Goal: Information Seeking & Learning: Compare options

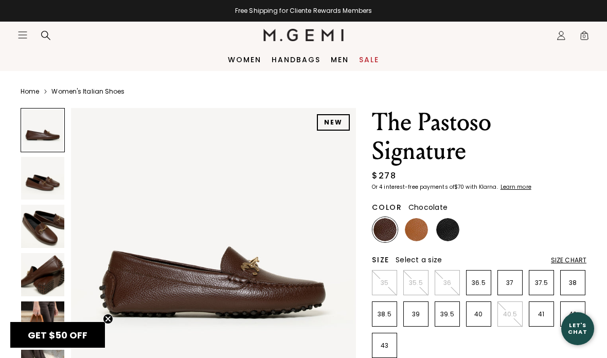
click at [446, 227] on img at bounding box center [447, 229] width 23 height 23
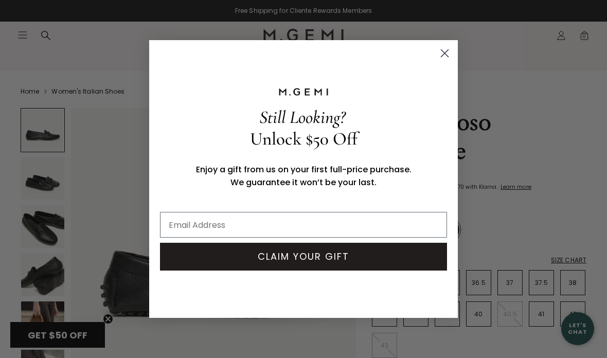
click at [382, 245] on button "CLAIM YOUR GIFT" at bounding box center [303, 257] width 287 height 28
click at [450, 49] on circle "Close dialog" at bounding box center [444, 53] width 17 height 17
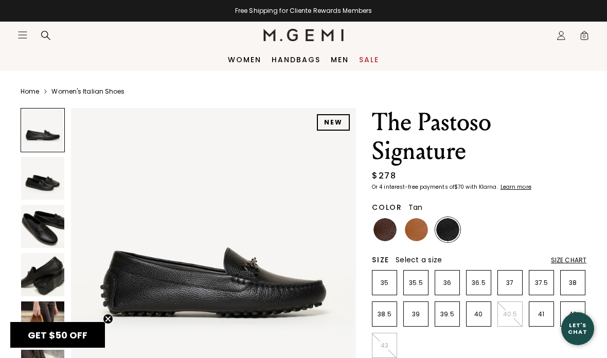
click at [415, 226] on img at bounding box center [416, 229] width 23 height 23
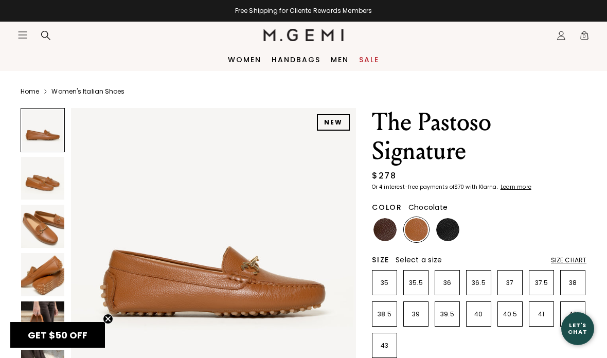
click at [384, 225] on img at bounding box center [385, 229] width 23 height 23
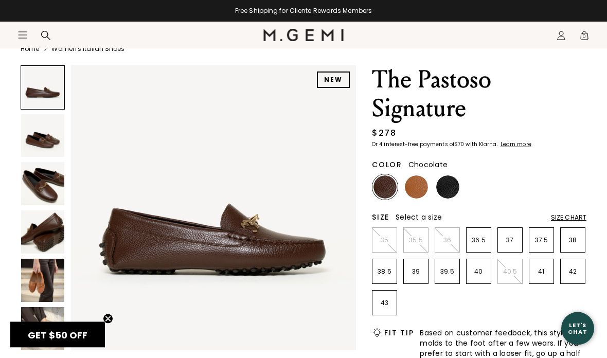
scroll to position [43, 0]
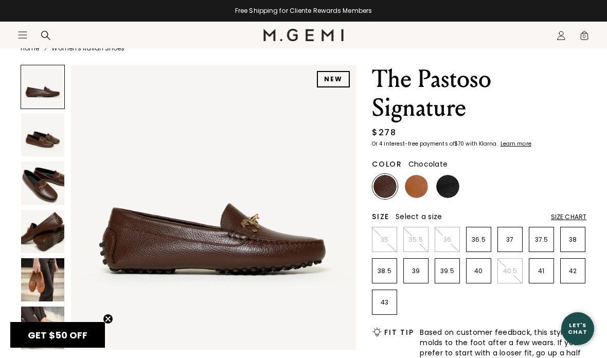
click at [46, 181] on img at bounding box center [42, 183] width 43 height 43
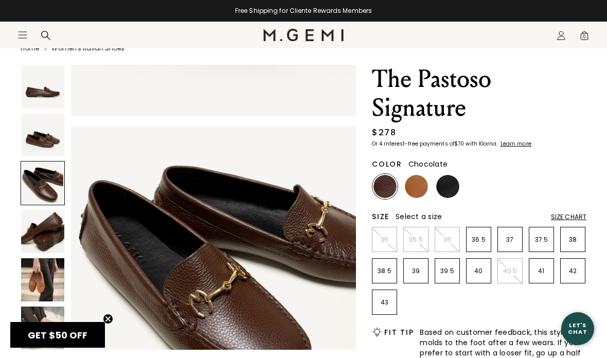
scroll to position [591, 0]
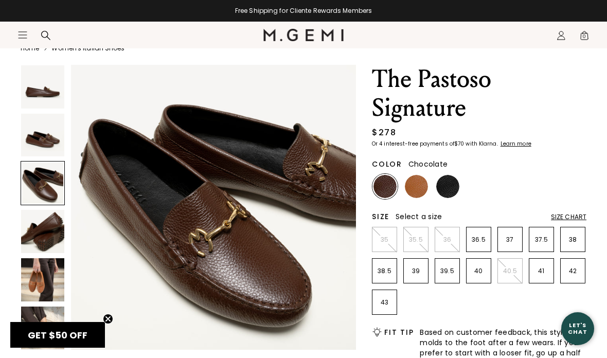
click at [45, 233] on img at bounding box center [42, 231] width 43 height 43
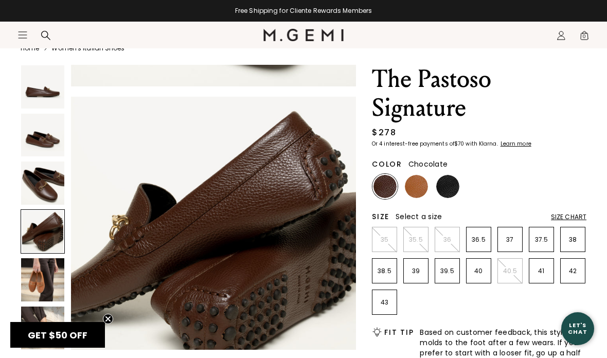
scroll to position [887, 0]
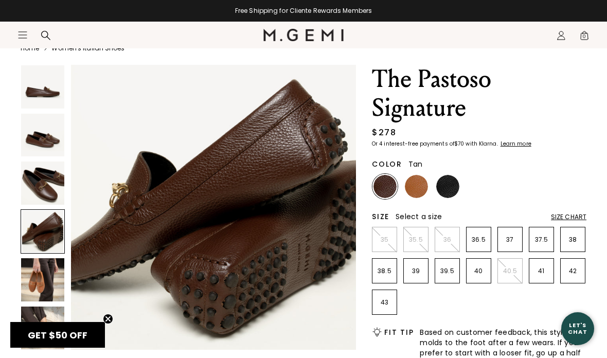
click at [417, 184] on img at bounding box center [416, 186] width 23 height 23
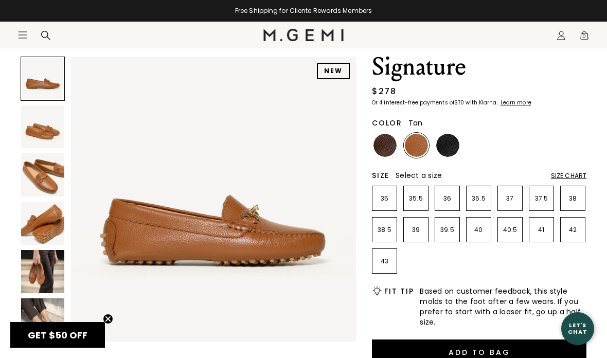
click at [41, 175] on img at bounding box center [42, 174] width 43 height 43
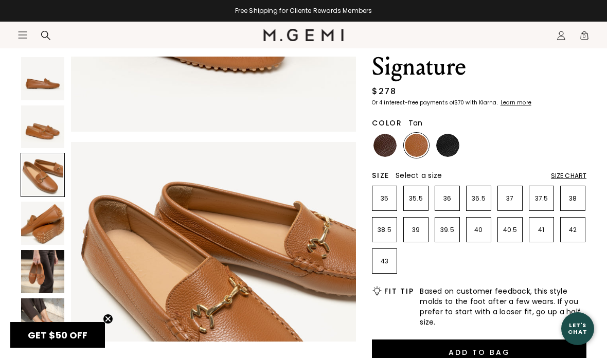
scroll to position [591, 0]
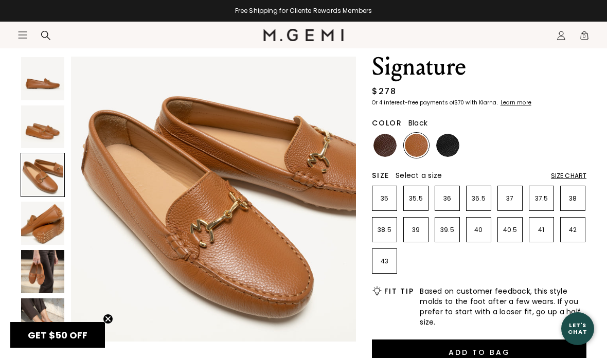
click at [446, 147] on img at bounding box center [447, 145] width 23 height 23
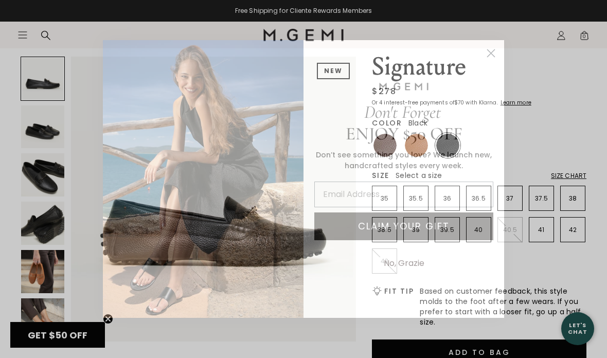
click at [490, 53] on icon "Close dialog" at bounding box center [491, 53] width 7 height 7
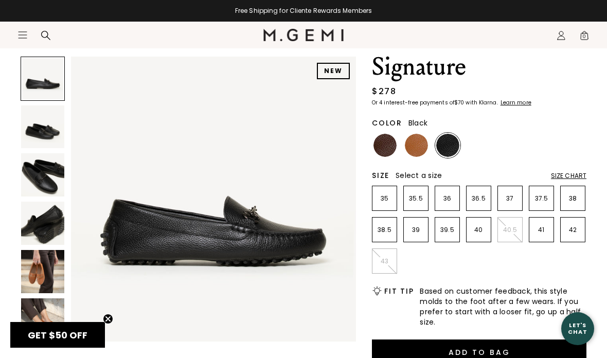
click at [48, 221] on img at bounding box center [42, 223] width 43 height 43
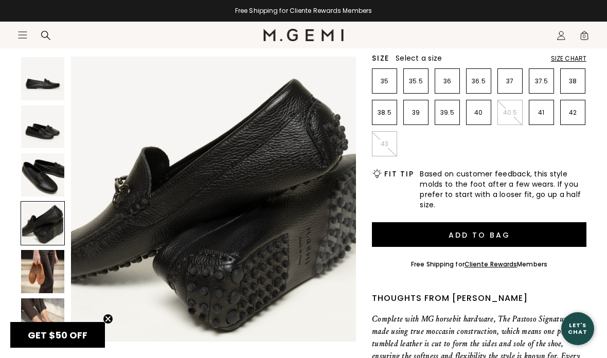
scroll to position [203, 0]
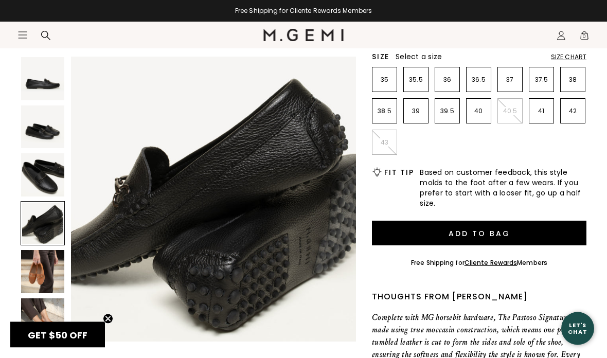
click at [49, 321] on img at bounding box center [42, 320] width 43 height 43
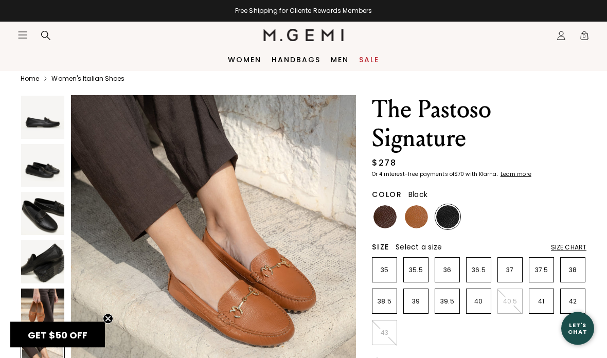
scroll to position [0, 0]
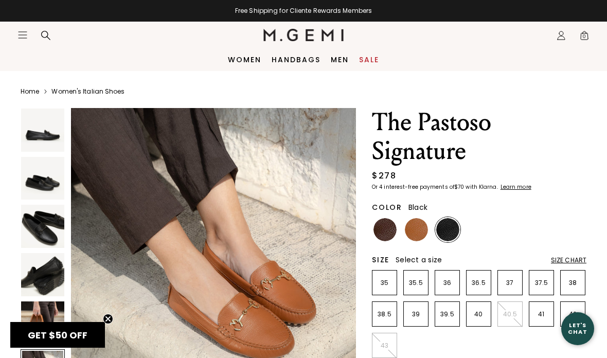
click at [26, 28] on nav "Icons/20x20/hamburger@2x Women Shop All Shoes New Arrivals Bestsellers Essentia…" at bounding box center [140, 35] width 246 height 27
click at [242, 63] on link "Women" at bounding box center [244, 60] width 33 height 8
